Goal: Transaction & Acquisition: Purchase product/service

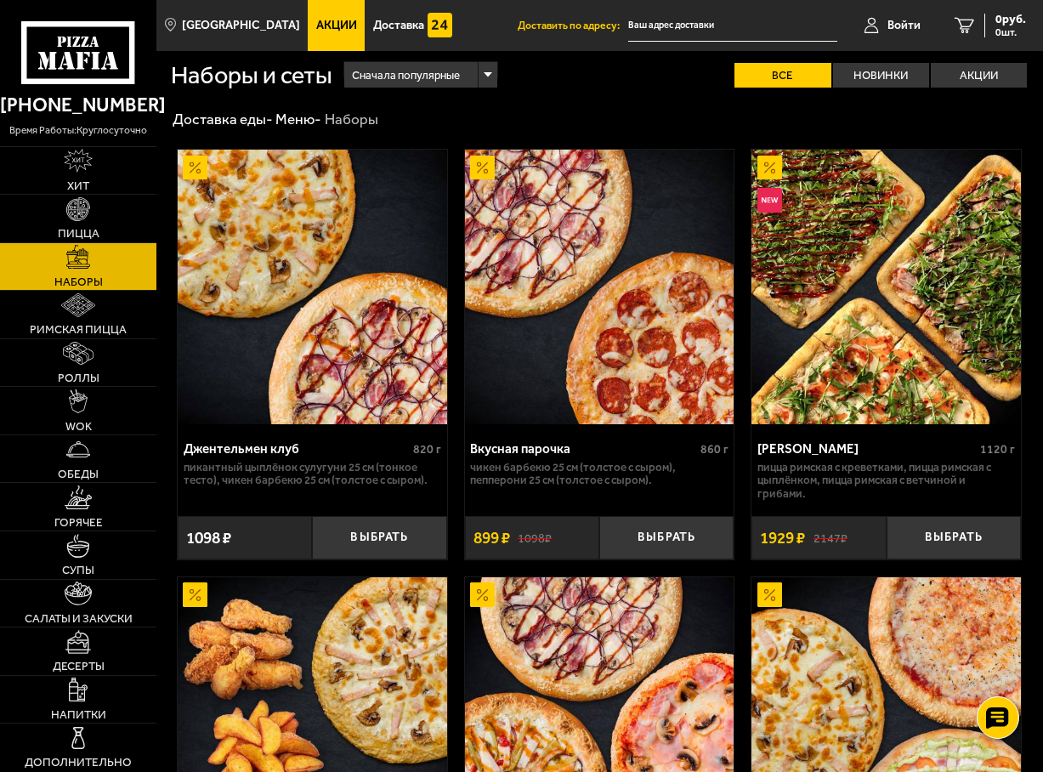
click at [306, 274] on img at bounding box center [312, 287] width 269 height 275
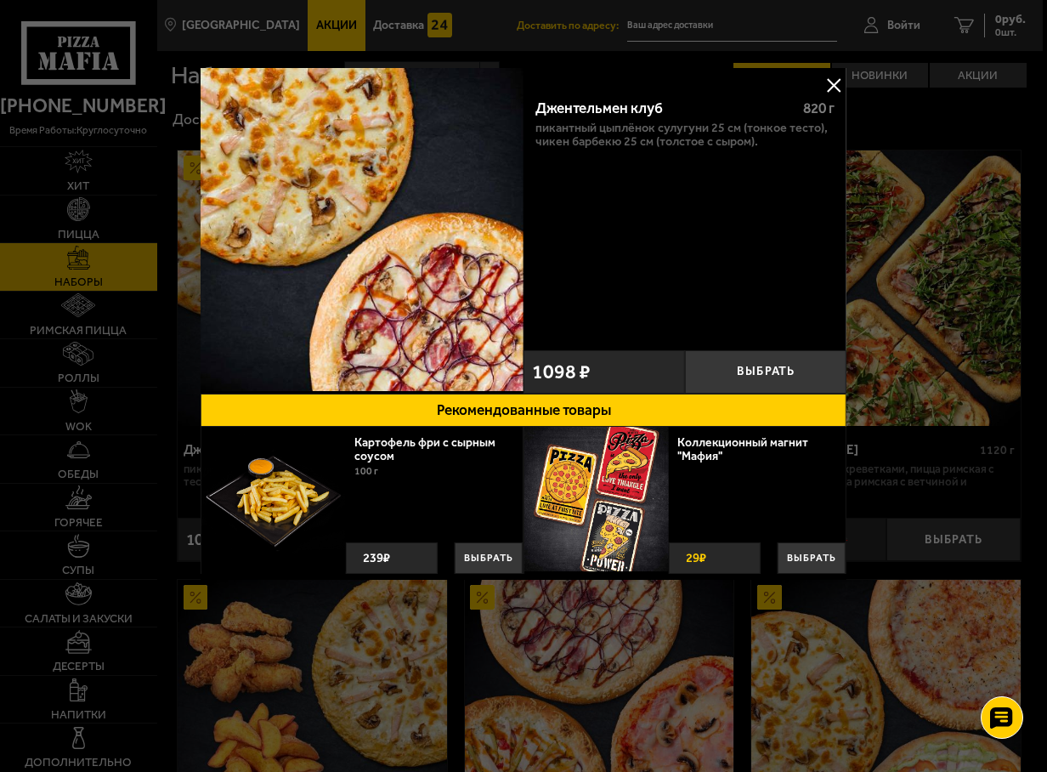
click at [824, 76] on button at bounding box center [834, 85] width 26 height 26
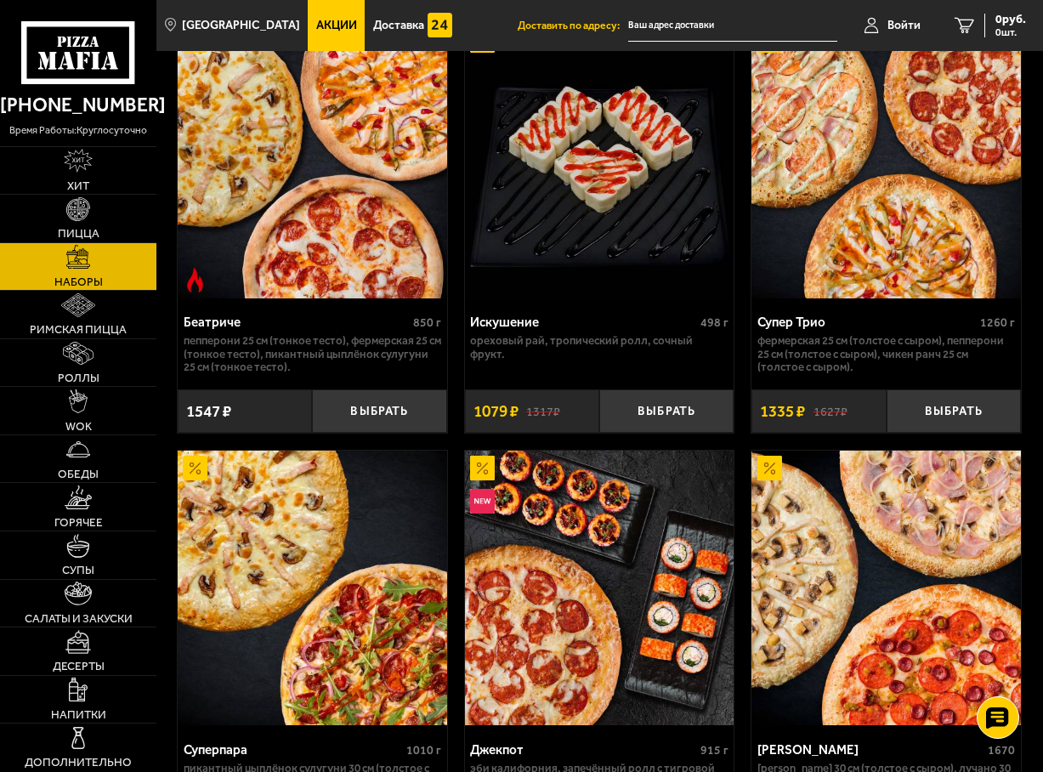
scroll to position [1530, 0]
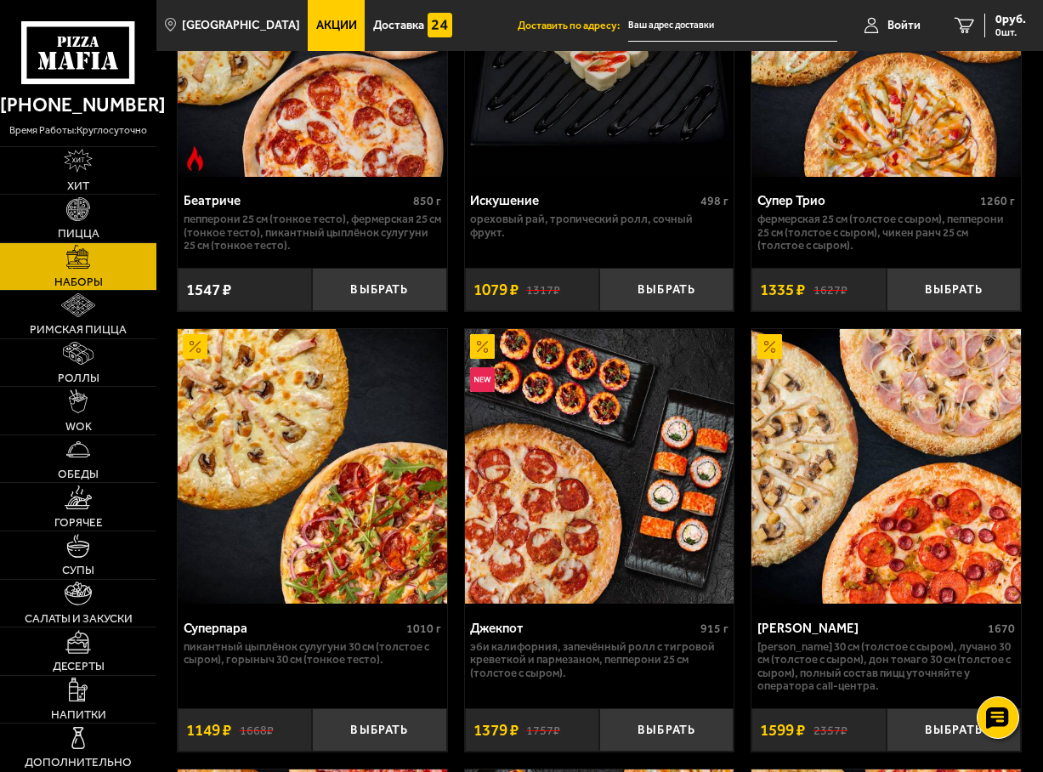
click at [270, 496] on img at bounding box center [312, 466] width 269 height 275
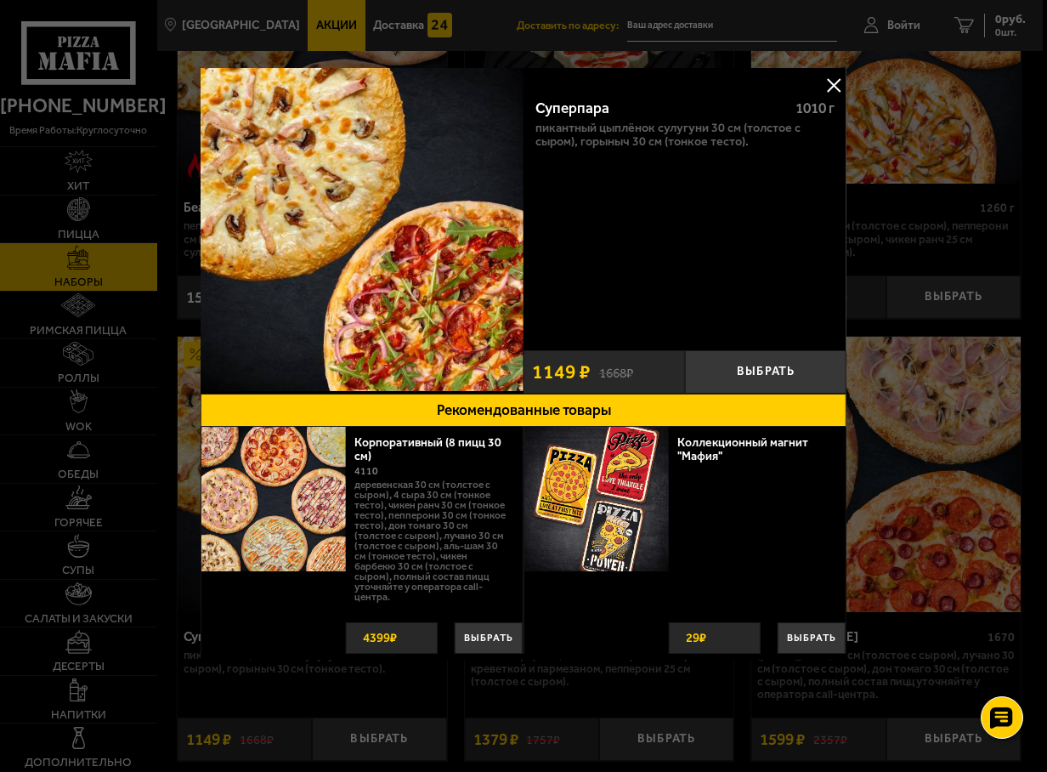
click at [359, 222] on img at bounding box center [362, 229] width 323 height 323
click at [830, 83] on button at bounding box center [834, 85] width 26 height 26
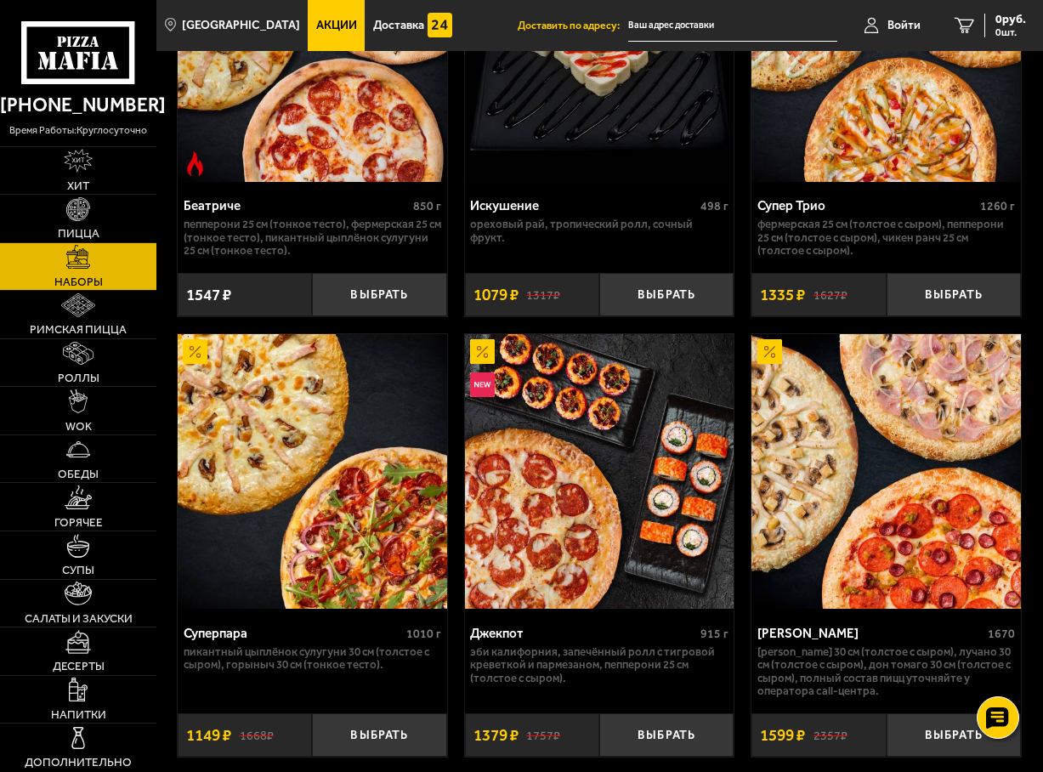
scroll to position [1530, 0]
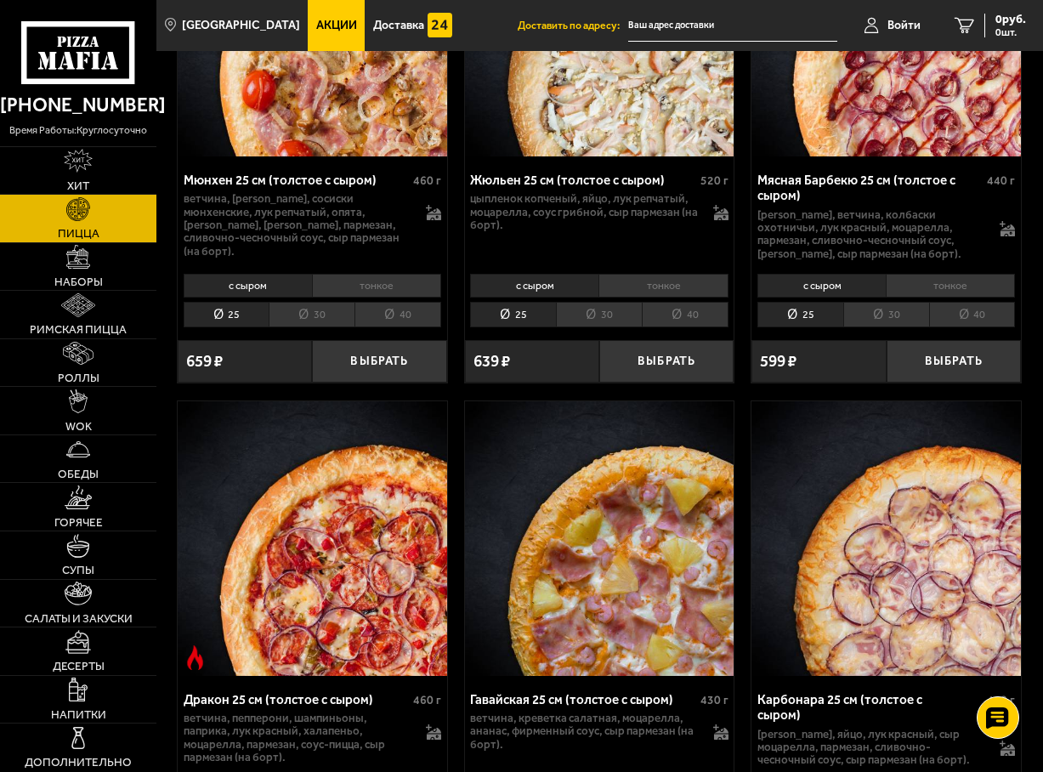
scroll to position [5015, 0]
